Goal: Find specific page/section: Find specific page/section

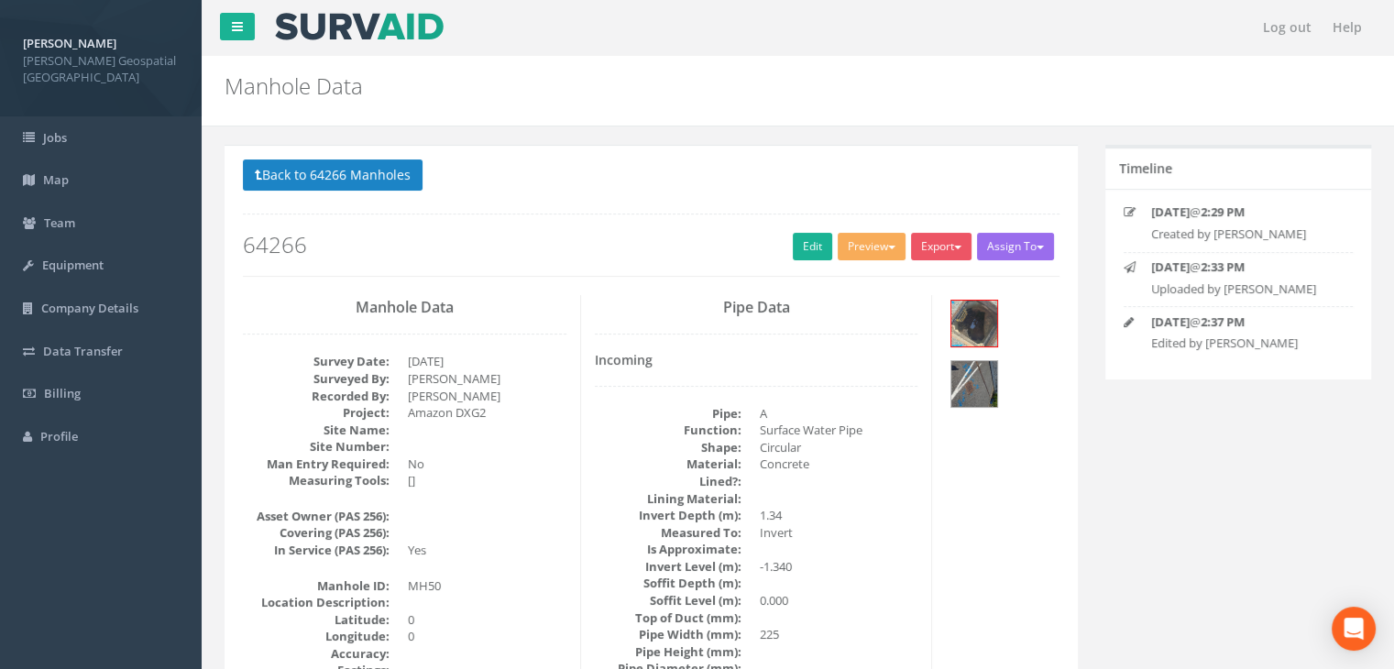
click at [318, 173] on button "Back to 64266 Manholes" at bounding box center [333, 174] width 180 height 31
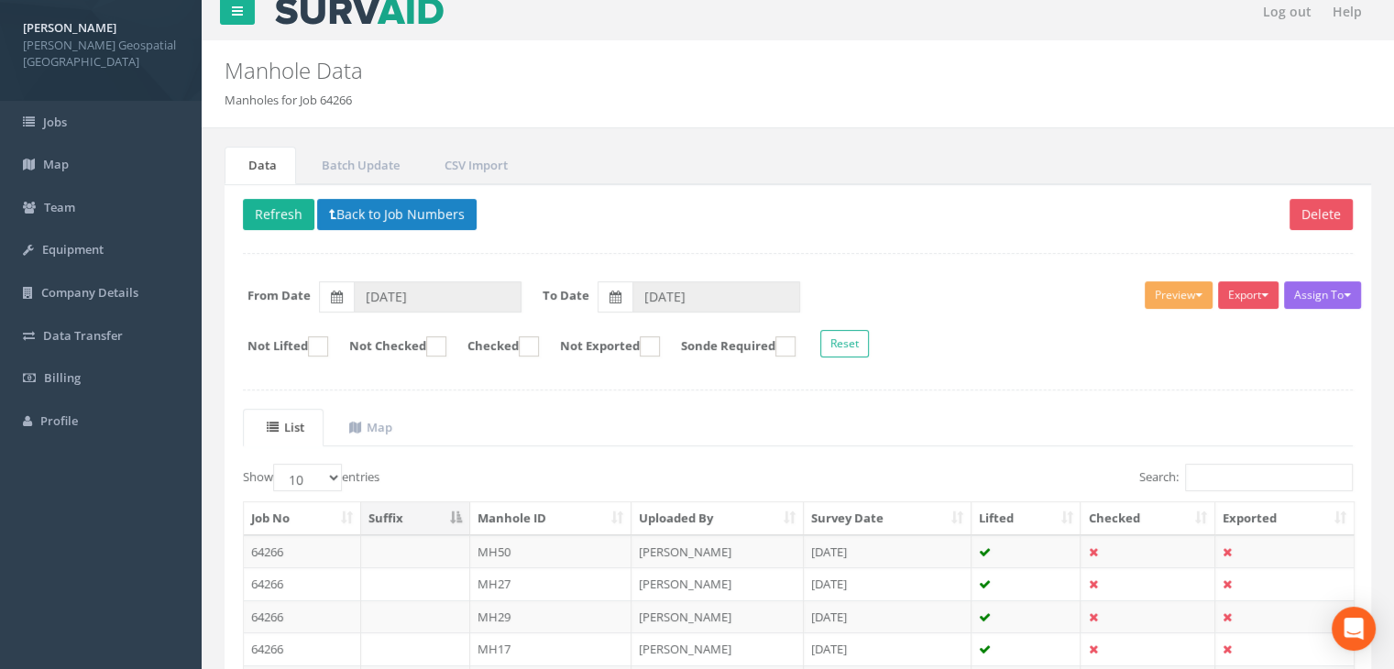
scroll to position [348, 0]
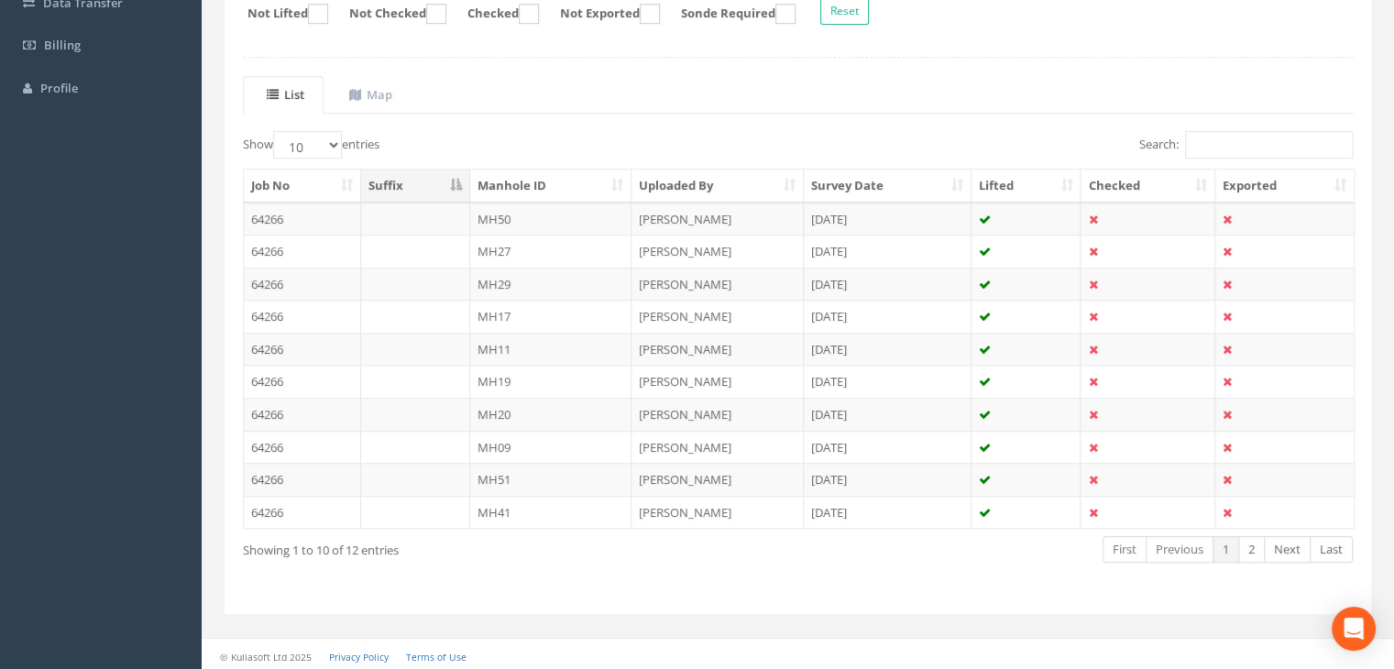
click at [1248, 163] on div "Job No Suffix Manhole ID Uploaded By Survey Date Lifted Checked Exported 64266 …" at bounding box center [798, 348] width 1138 height 371
click at [1258, 540] on link "2" at bounding box center [1251, 549] width 27 height 27
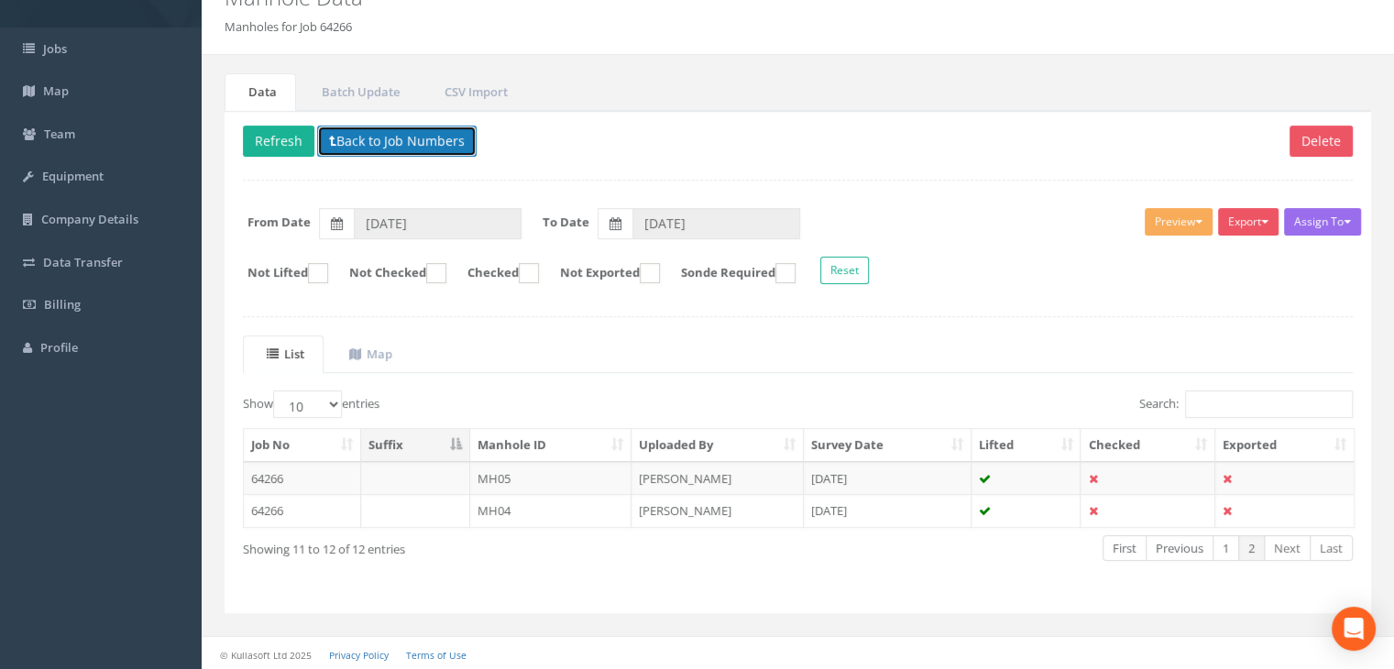
click at [329, 139] on icon at bounding box center [332, 141] width 7 height 13
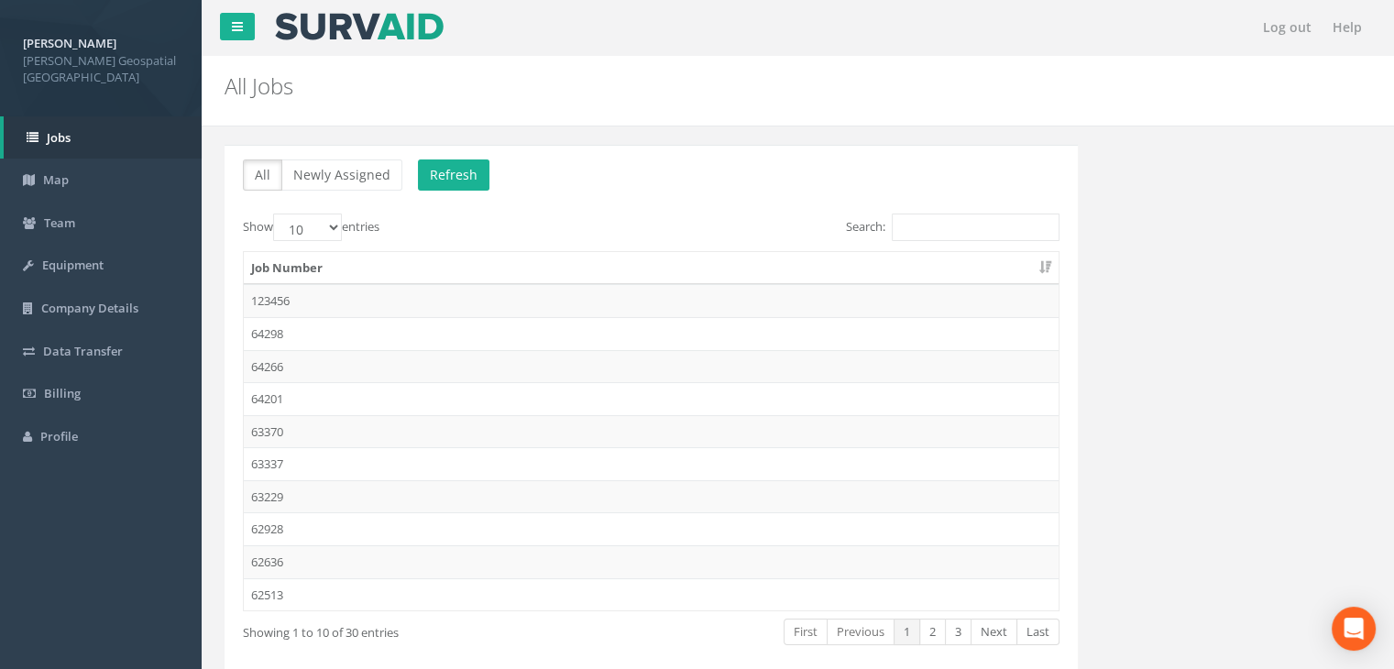
scroll to position [84, 0]
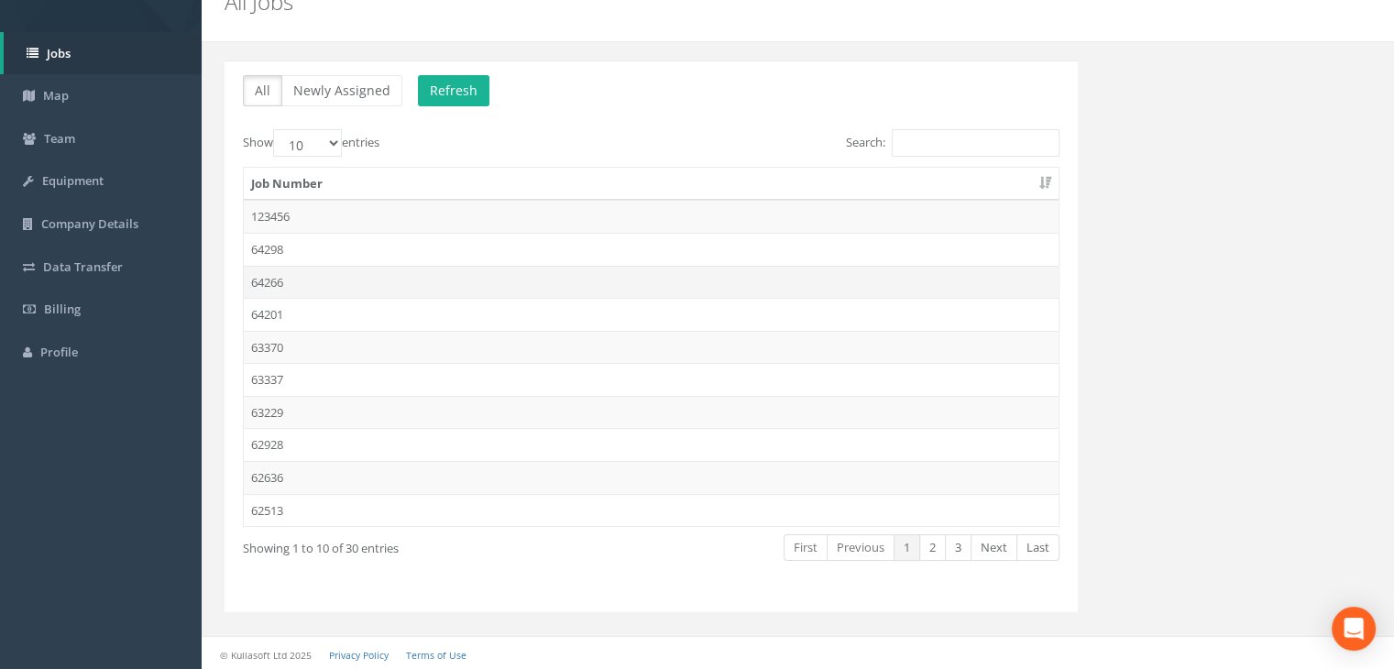
click at [269, 283] on td "64266" at bounding box center [651, 282] width 815 height 33
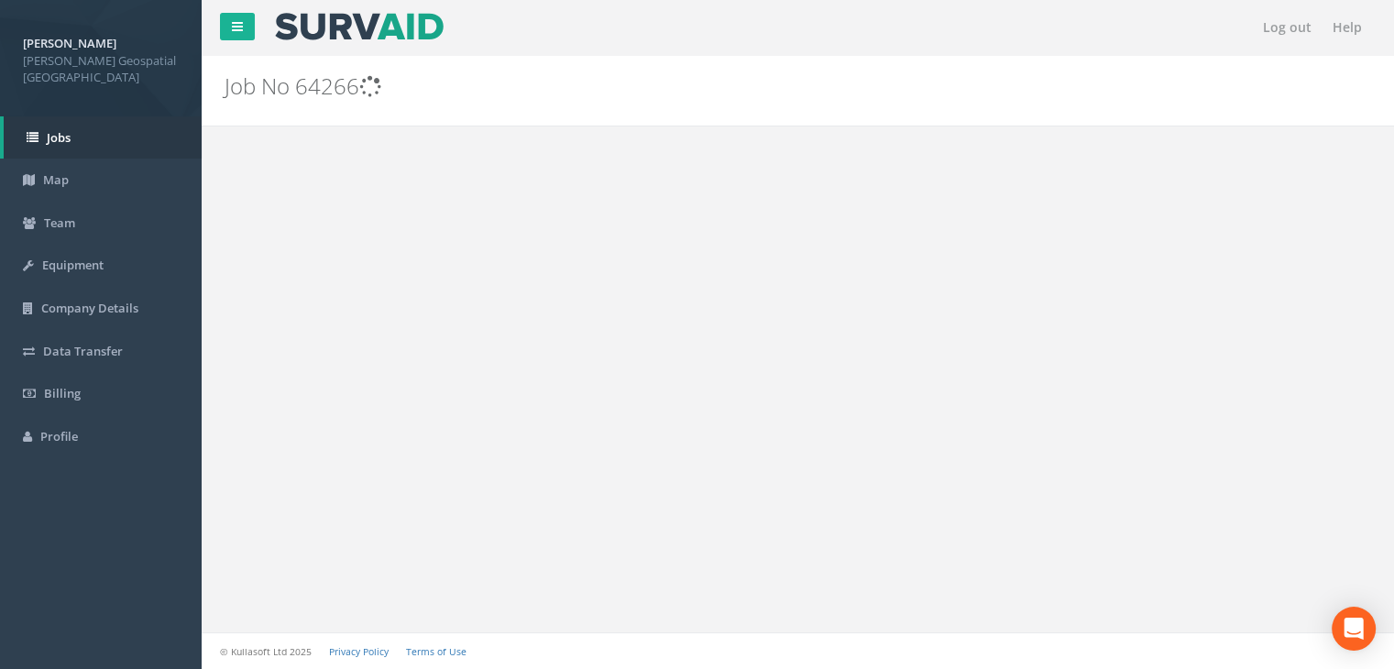
scroll to position [0, 0]
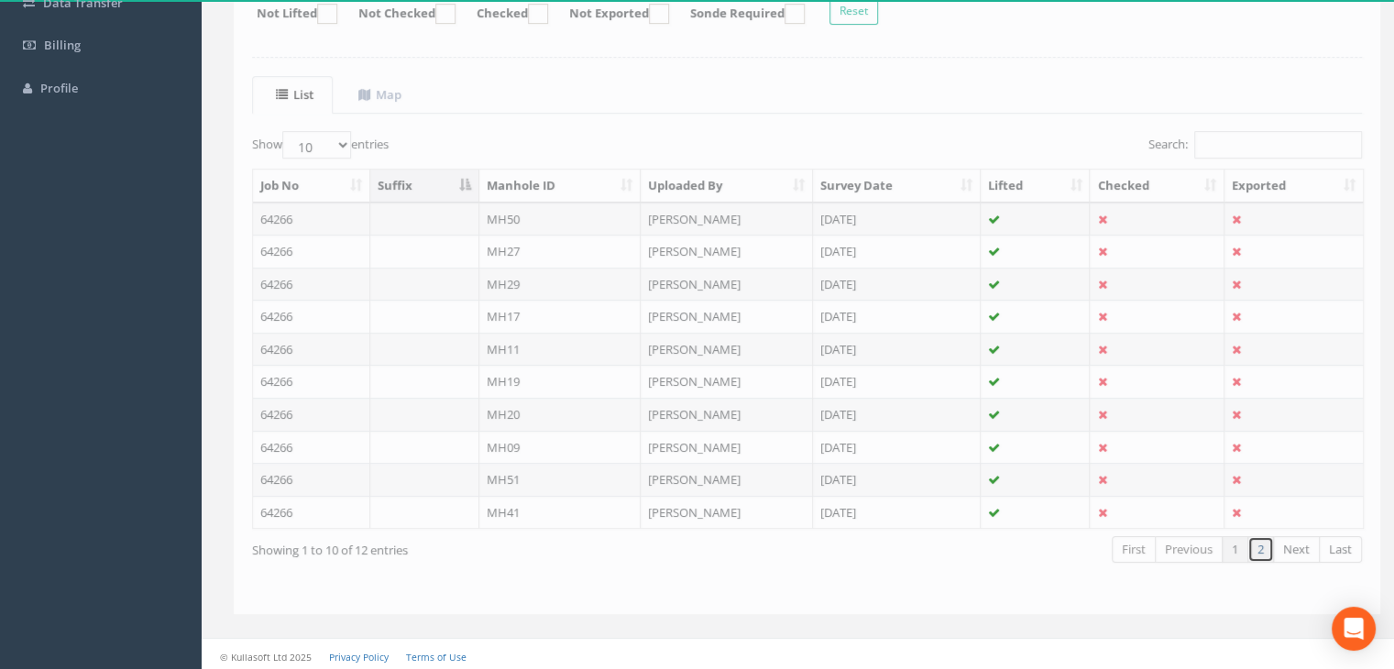
click at [1250, 540] on link "2" at bounding box center [1251, 549] width 27 height 27
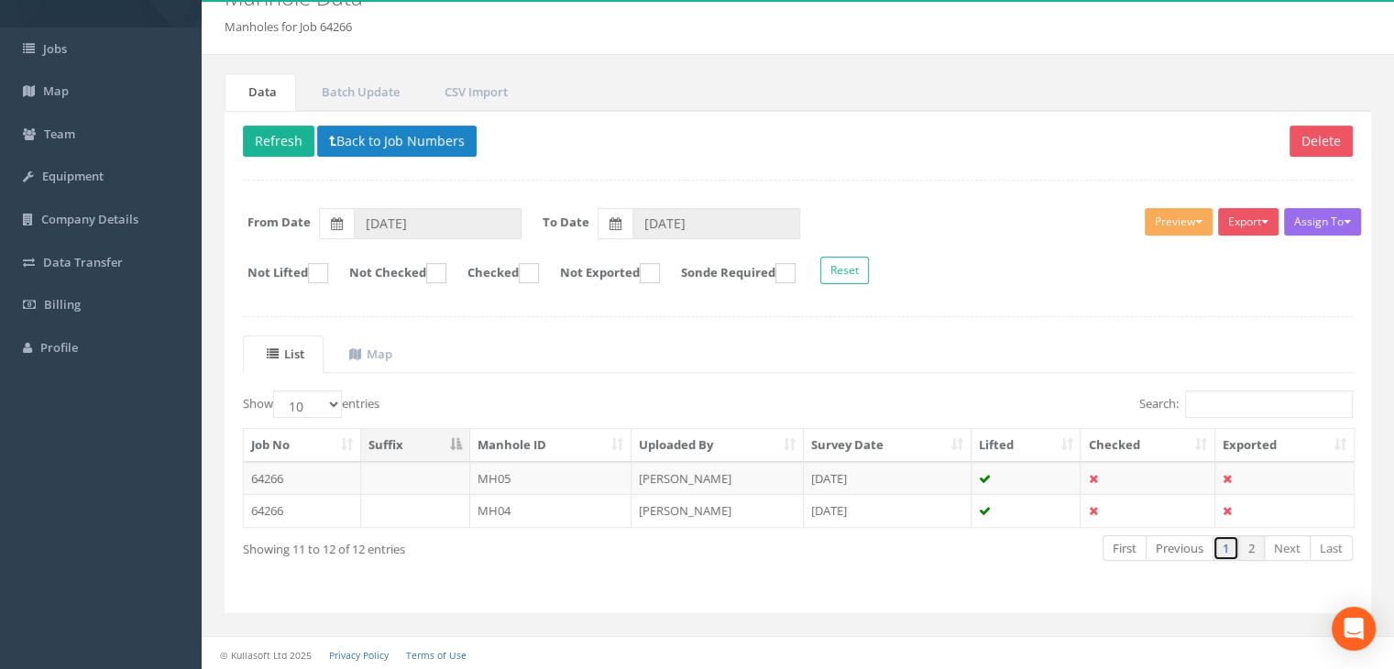
click at [1226, 544] on link "1" at bounding box center [1226, 548] width 27 height 27
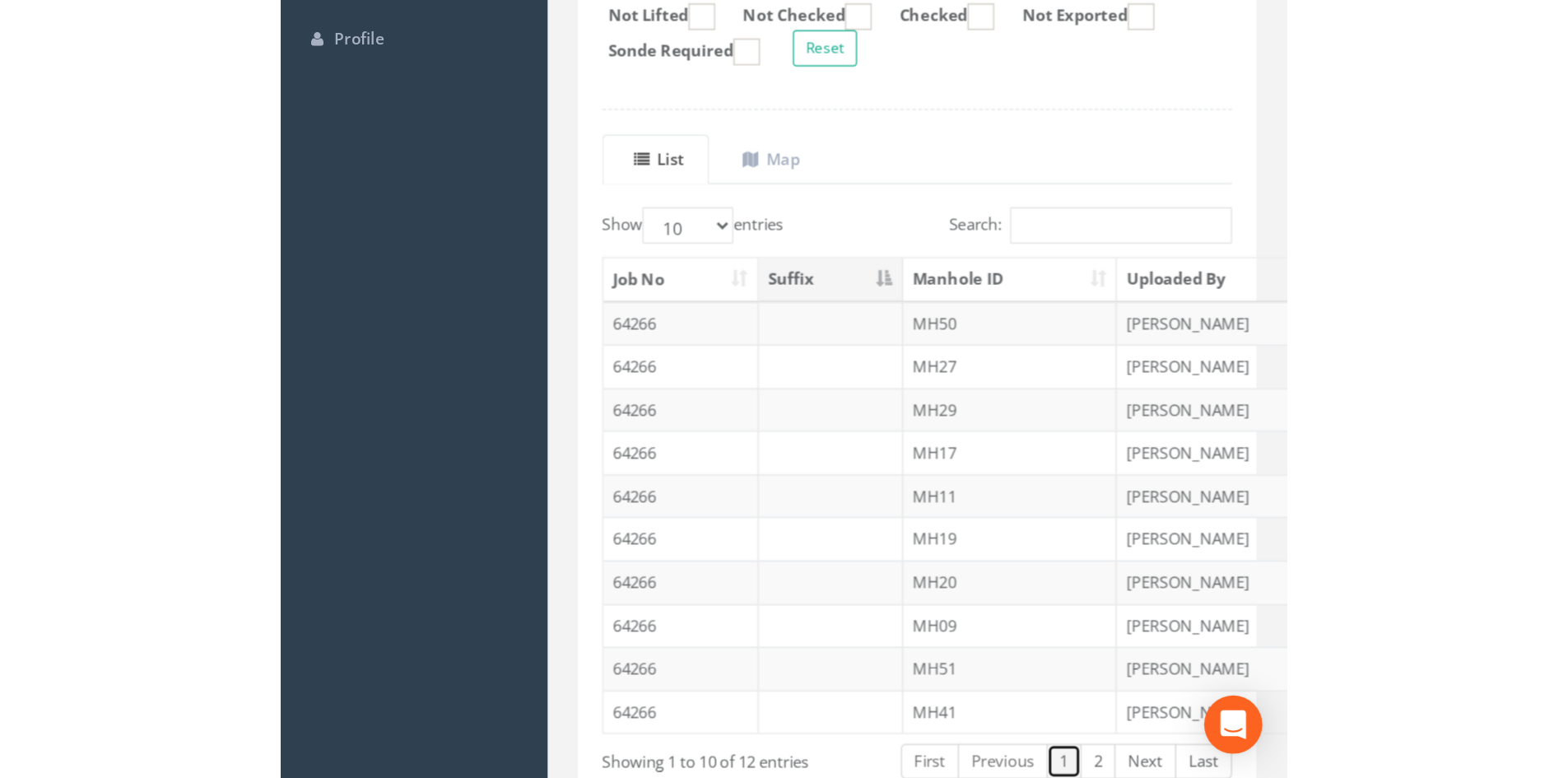
scroll to position [140, 0]
